Goal: Transaction & Acquisition: Purchase product/service

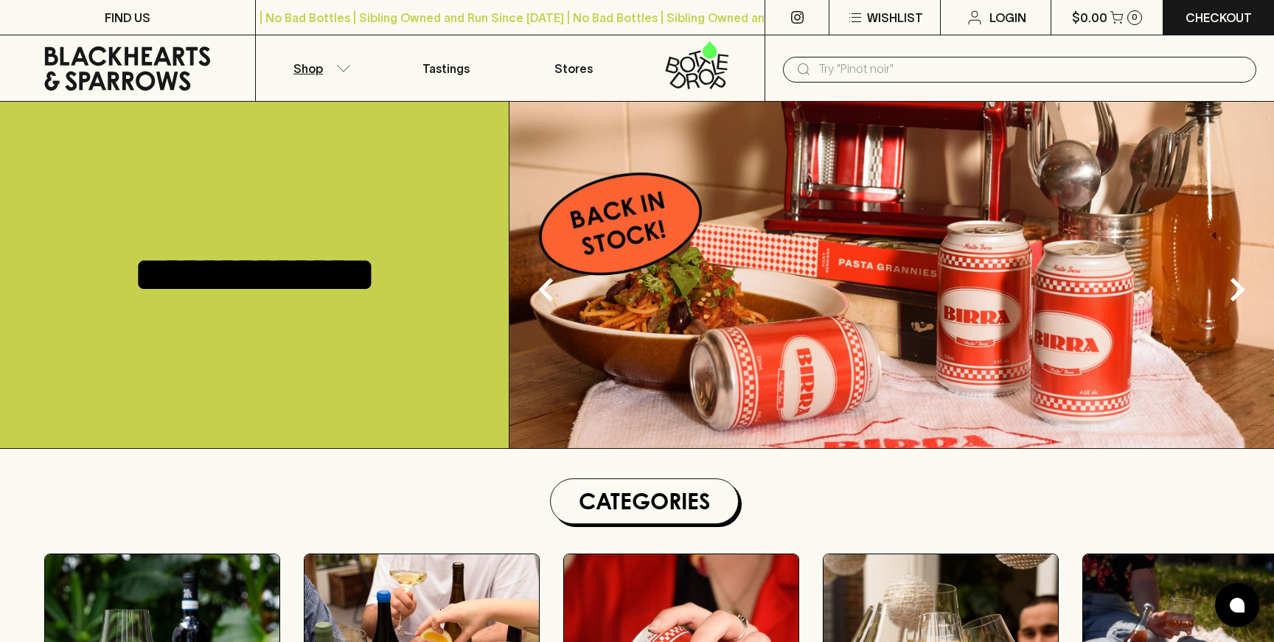
click at [338, 77] on button "Shop" at bounding box center [320, 68] width 128 height 66
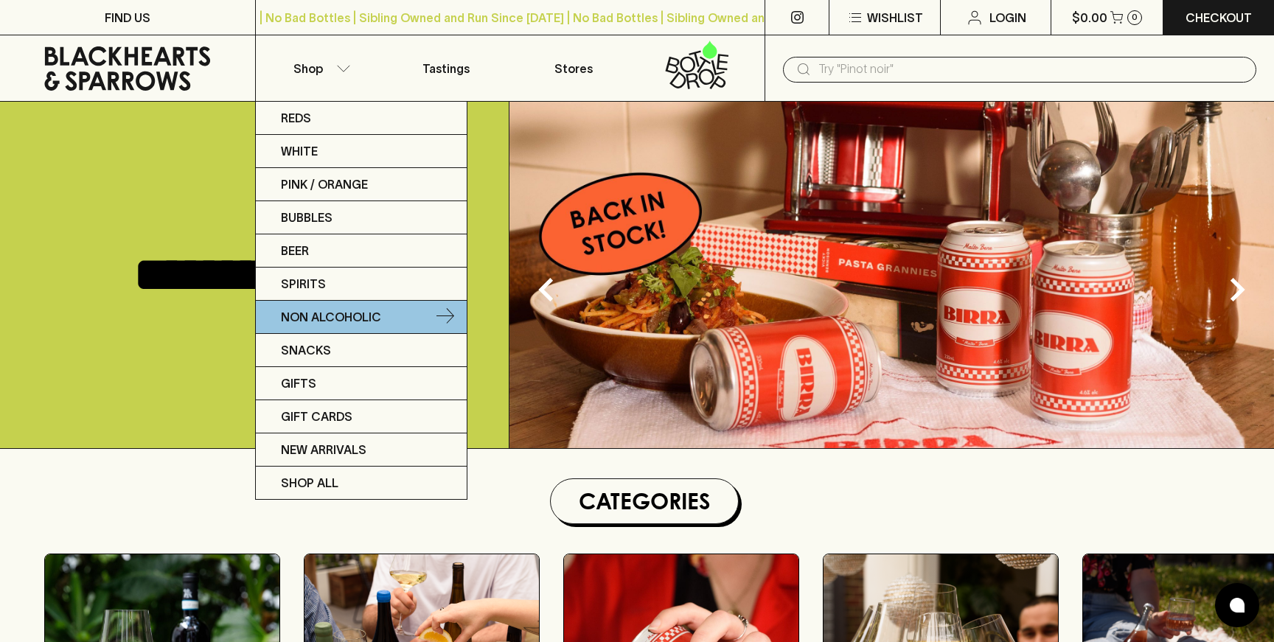
click at [313, 321] on p "Non Alcoholic" at bounding box center [331, 317] width 100 height 18
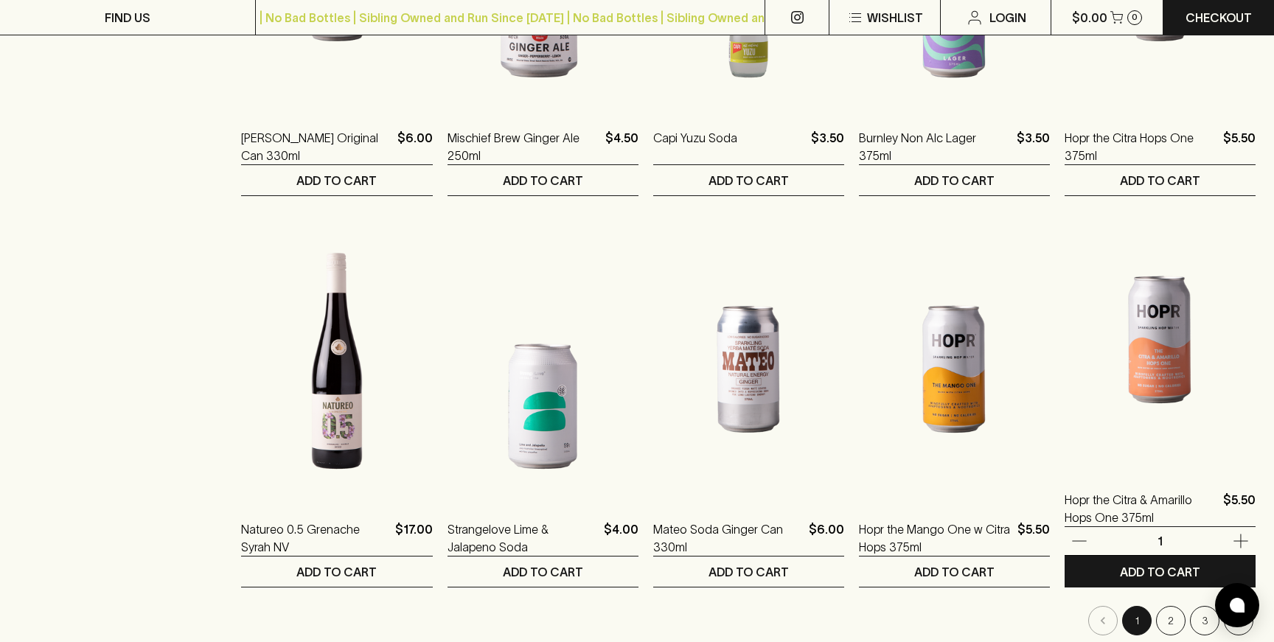
scroll to position [1326, 0]
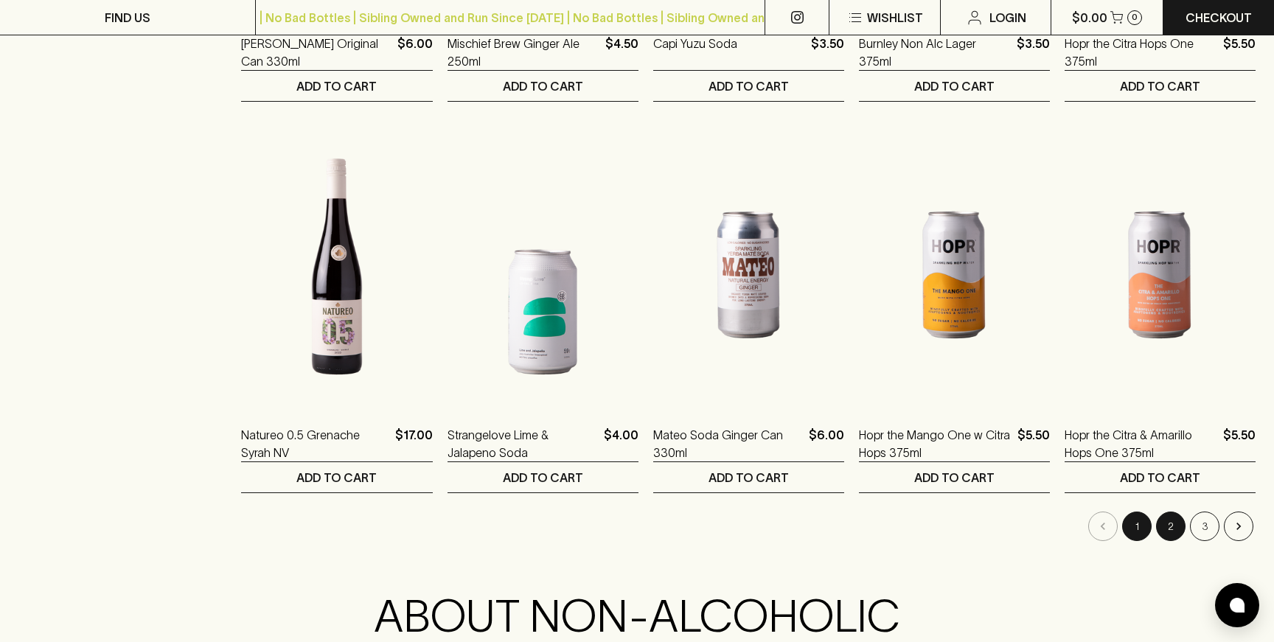
click at [1169, 529] on button "2" at bounding box center [1170, 526] width 29 height 29
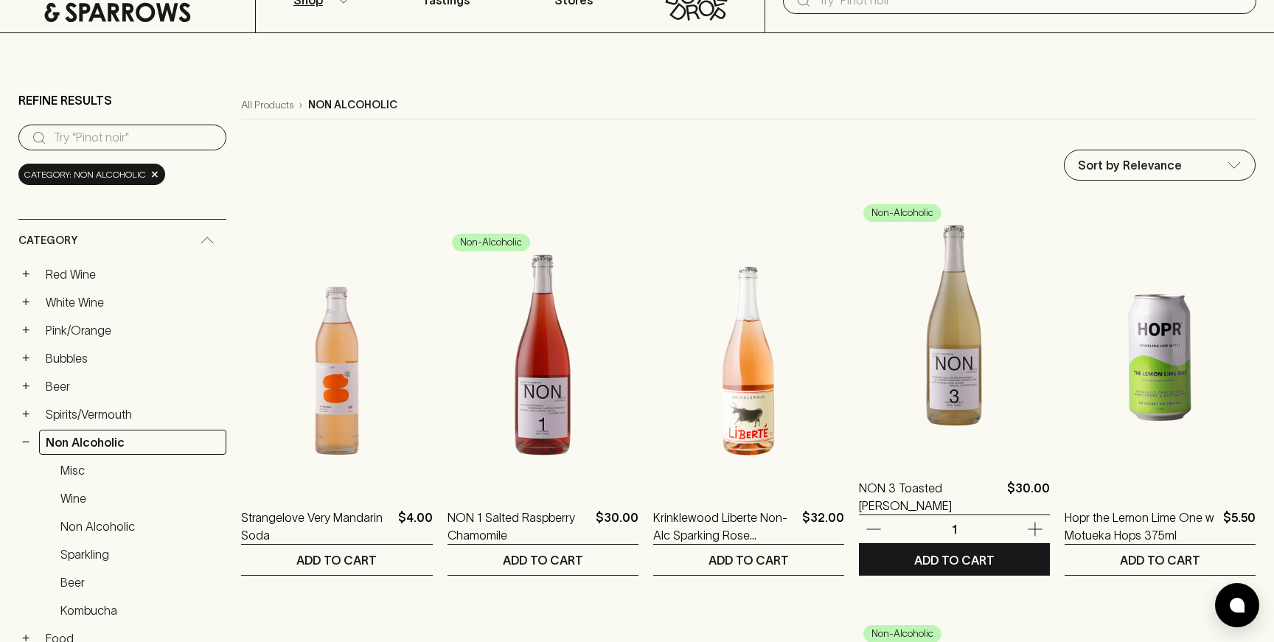
scroll to position [57, 0]
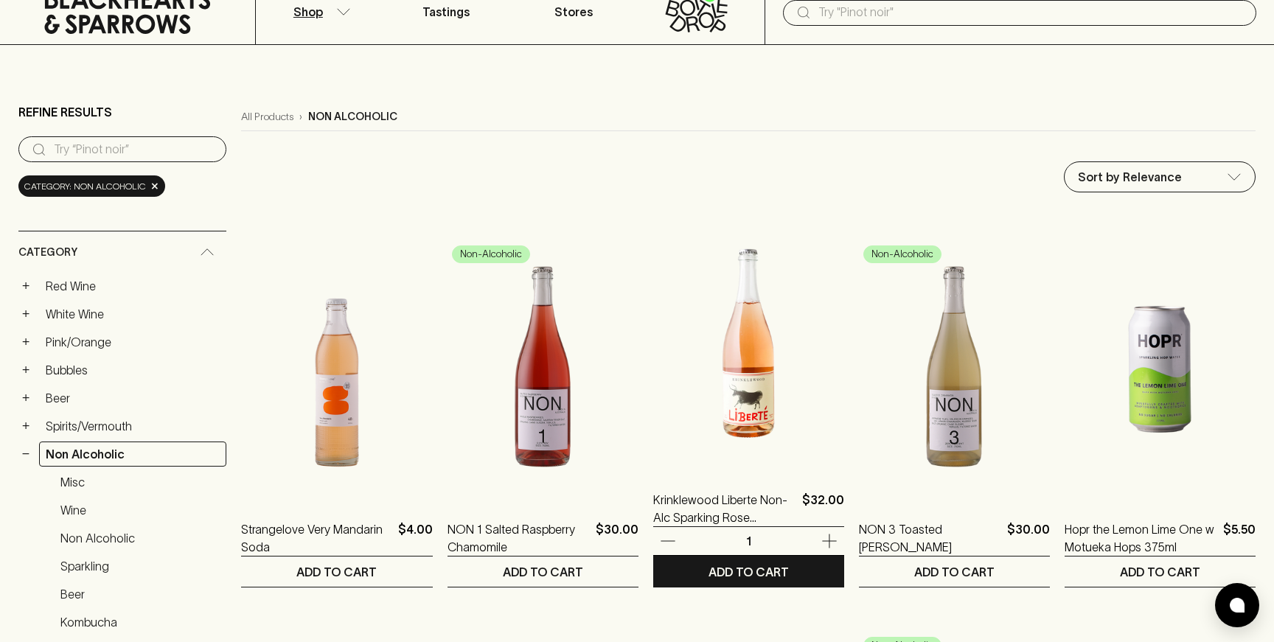
click at [710, 397] on img at bounding box center [748, 340] width 191 height 258
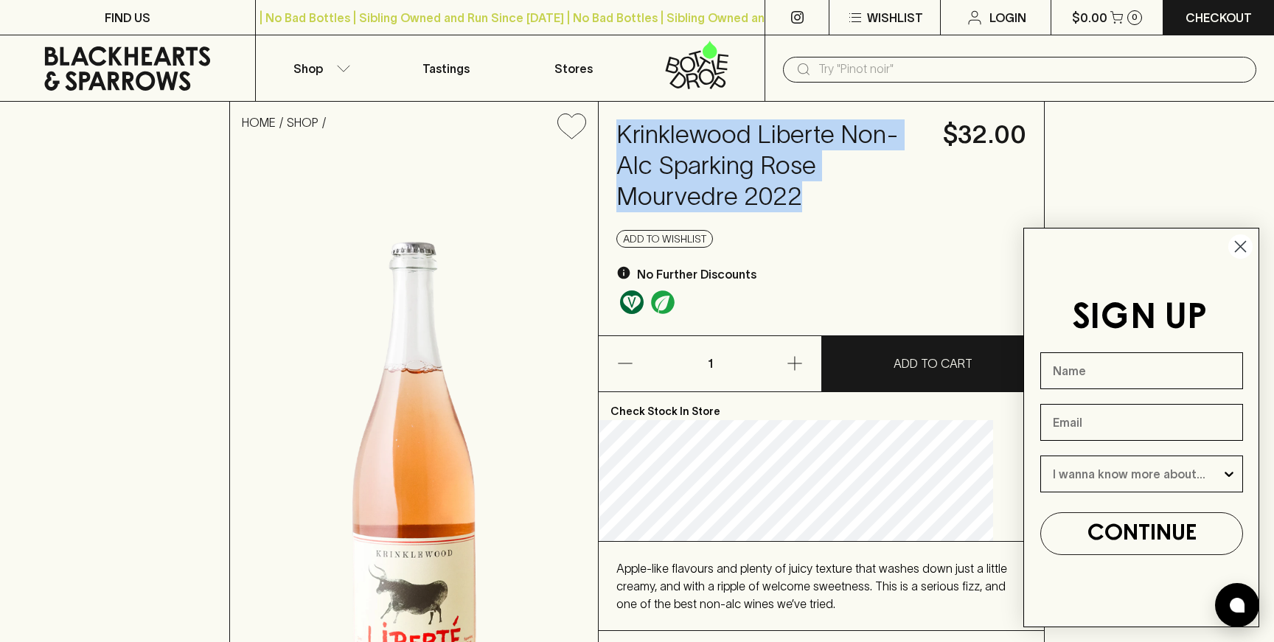
drag, startPoint x: 643, startPoint y: 128, endPoint x: 824, endPoint y: 196, distance: 193.2
click at [824, 196] on h4 "Krinklewood Liberte Non-Alc Sparking Rose Mourvedre 2022" at bounding box center [770, 165] width 309 height 93
copy h4 "Krinklewood Liberte Non-Alc Sparking Rose Mourvedre 2022"
click at [502, 296] on img at bounding box center [414, 459] width 368 height 616
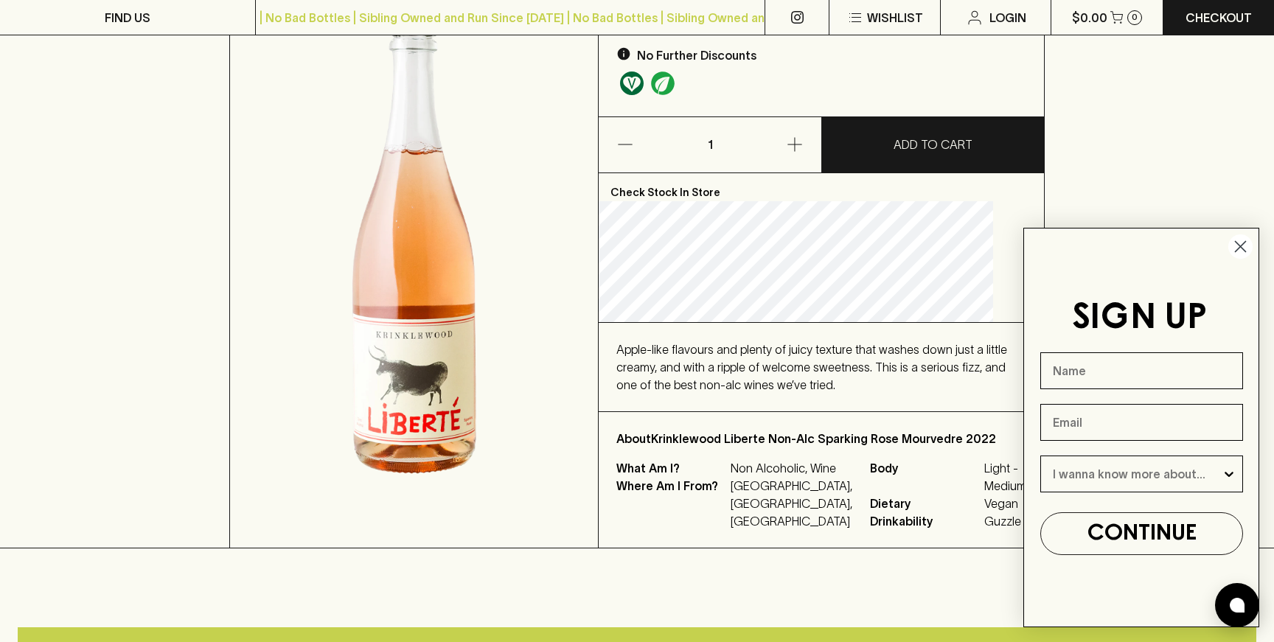
scroll to position [86, 0]
